Goal: Transaction & Acquisition: Purchase product/service

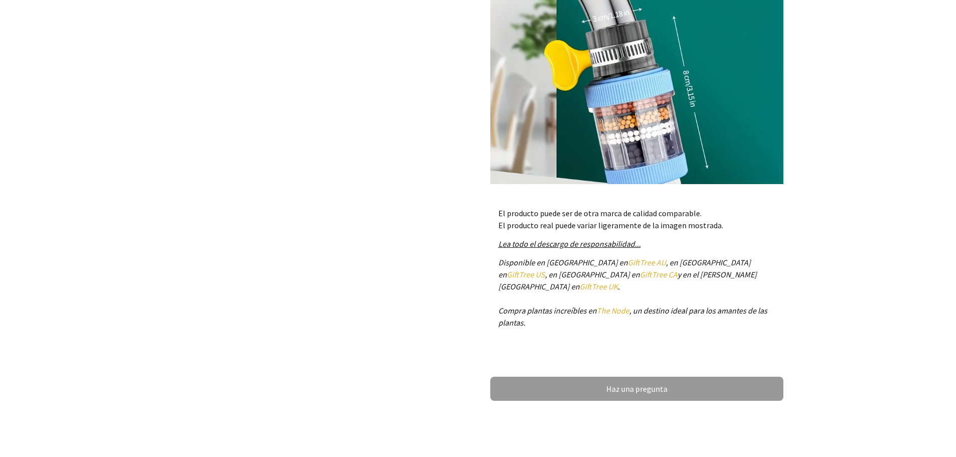
scroll to position [351, 0]
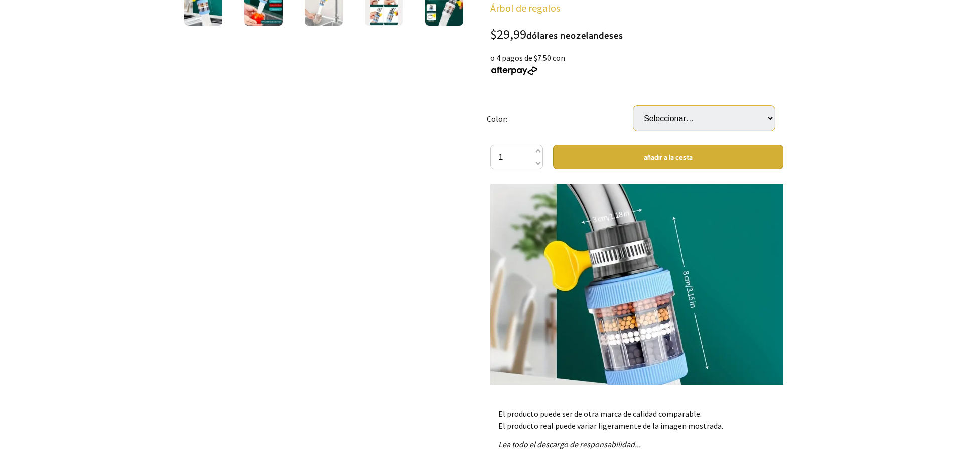
click at [669, 113] on select "Seleccionar… 131-Azul 131-blanco" at bounding box center [703, 118] width 141 height 25
drag, startPoint x: 669, startPoint y: 113, endPoint x: 675, endPoint y: 111, distance: 6.8
click at [669, 113] on select "Seleccionar… 131-Azul 131-blanco" at bounding box center [703, 118] width 141 height 25
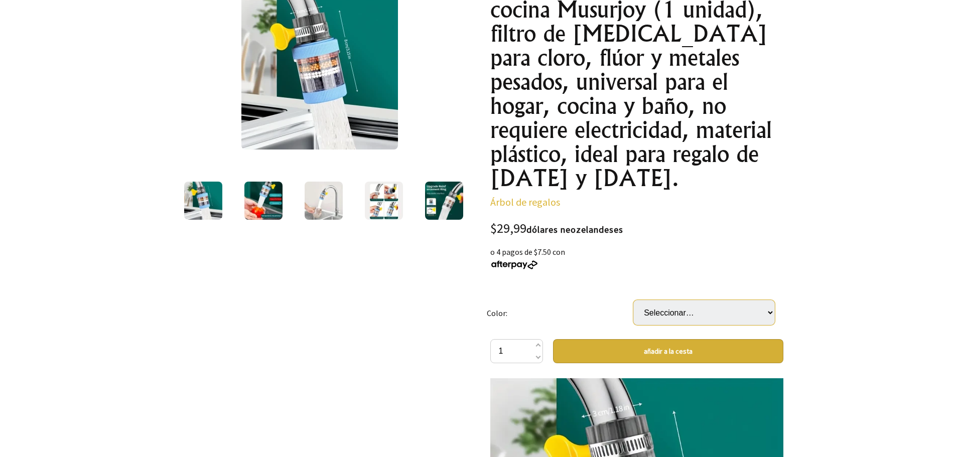
scroll to position [50, 0]
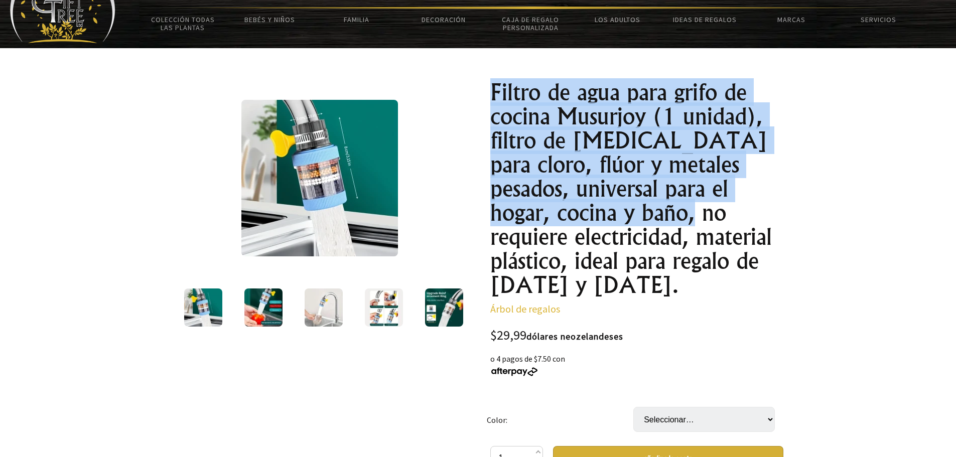
drag, startPoint x: 483, startPoint y: 88, endPoint x: 551, endPoint y: 208, distance: 137.7
copy font "Filtro de agua para grifo de cocina Musurjoy (1 unidad), filtro de [MEDICAL_DAT…"
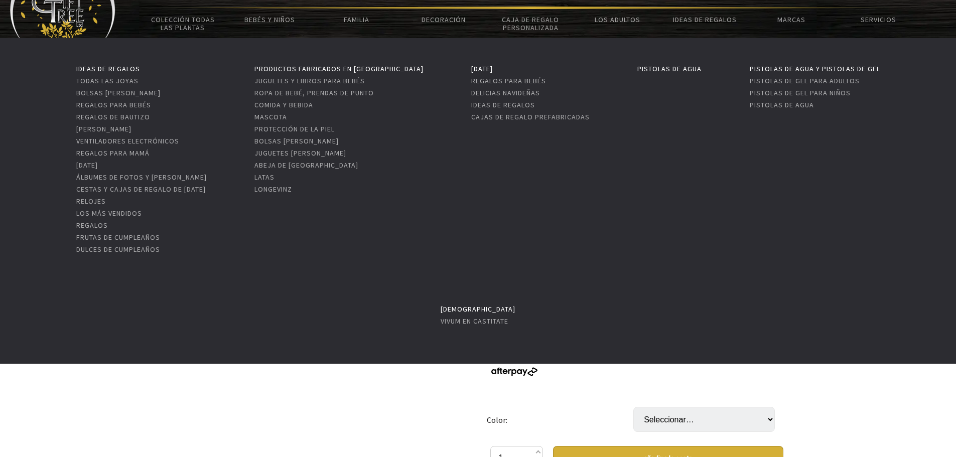
click at [794, 208] on li "Pistolas de agua y pistolas de gel Pistolas de gel para adultos Pistolas de gel…" at bounding box center [815, 158] width 130 height 193
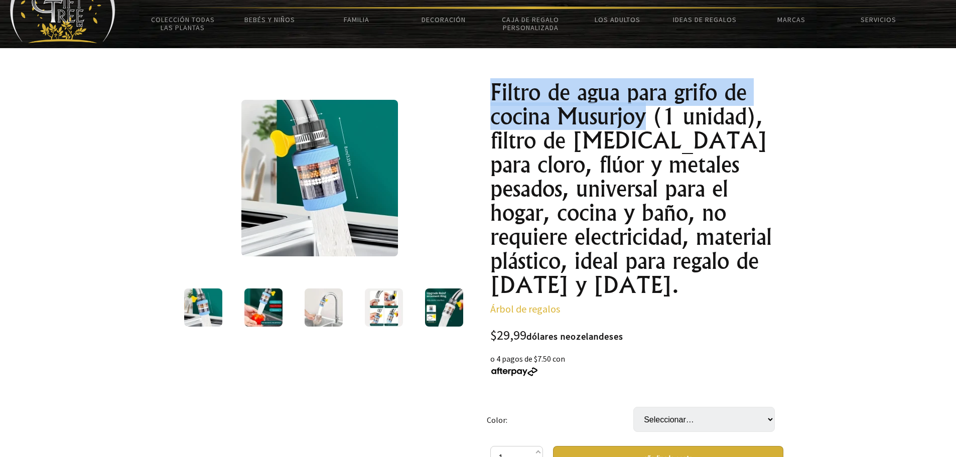
drag, startPoint x: 488, startPoint y: 89, endPoint x: 643, endPoint y: 114, distance: 157.1
copy font "Filtro de agua para grifo de cocina Musurjoy"
